Goal: Navigation & Orientation: Find specific page/section

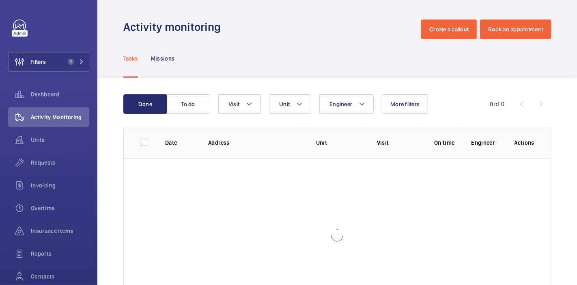
scroll to position [47, 0]
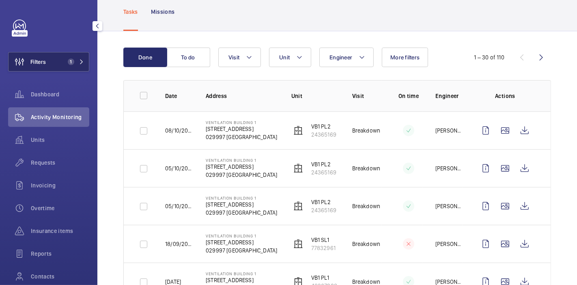
click at [37, 69] on span "Filters" at bounding box center [27, 61] width 37 height 19
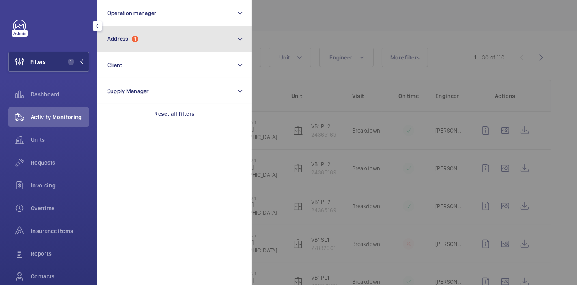
click at [131, 50] on button "Address 1" at bounding box center [174, 39] width 154 height 26
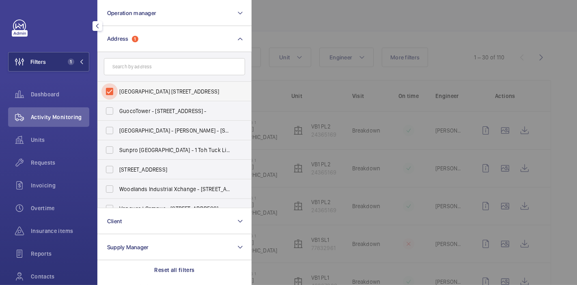
click at [112, 93] on input "[GEOGRAPHIC_DATA] [STREET_ADDRESS]" at bounding box center [110, 91] width 16 height 16
checkbox input "false"
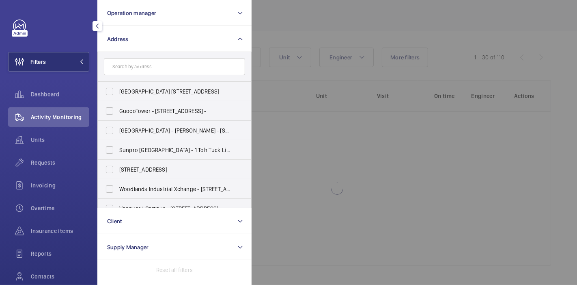
click at [309, 12] on div at bounding box center [540, 142] width 577 height 285
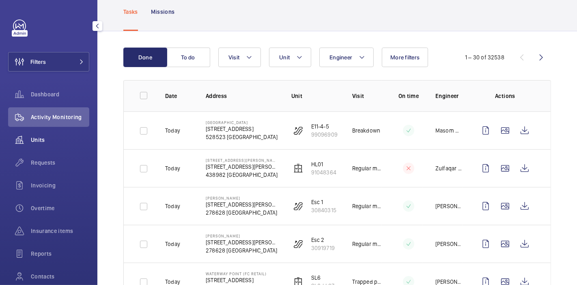
click at [45, 143] on span "Units" at bounding box center [60, 140] width 58 height 8
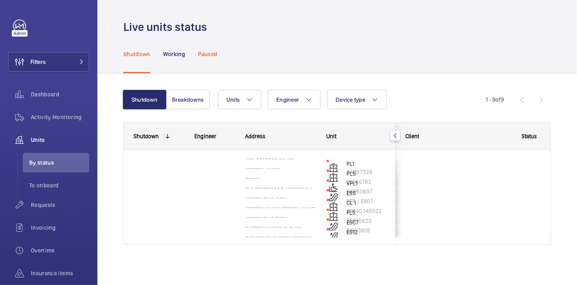
click at [206, 11] on wm-front-admin-header "Live units status" at bounding box center [337, 17] width 480 height 35
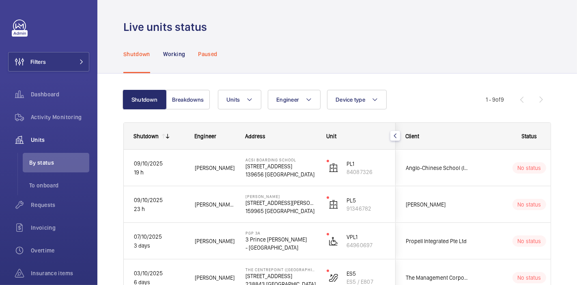
click at [205, 52] on p "Paused" at bounding box center [207, 54] width 19 height 8
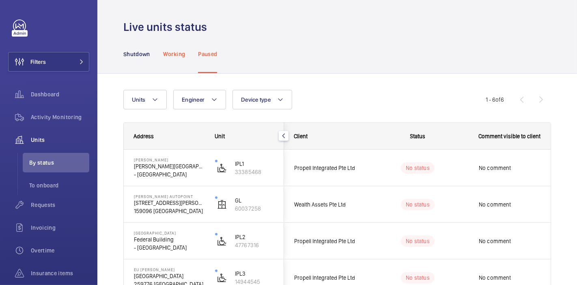
click at [166, 55] on p "Working" at bounding box center [174, 54] width 22 height 8
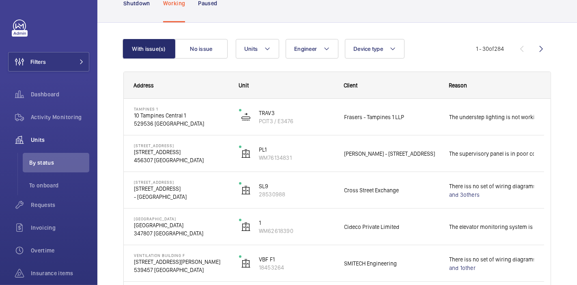
scroll to position [51, 0]
click at [128, 2] on p "Shutdown" at bounding box center [136, 3] width 27 height 8
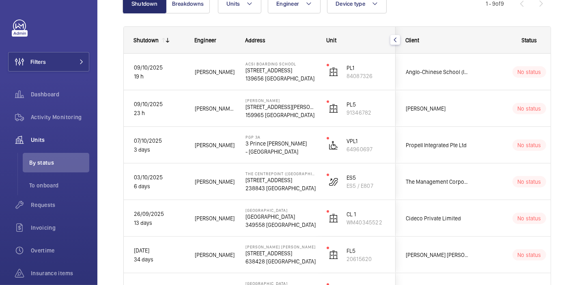
scroll to position [30, 0]
